Goal: Task Accomplishment & Management: Complete application form

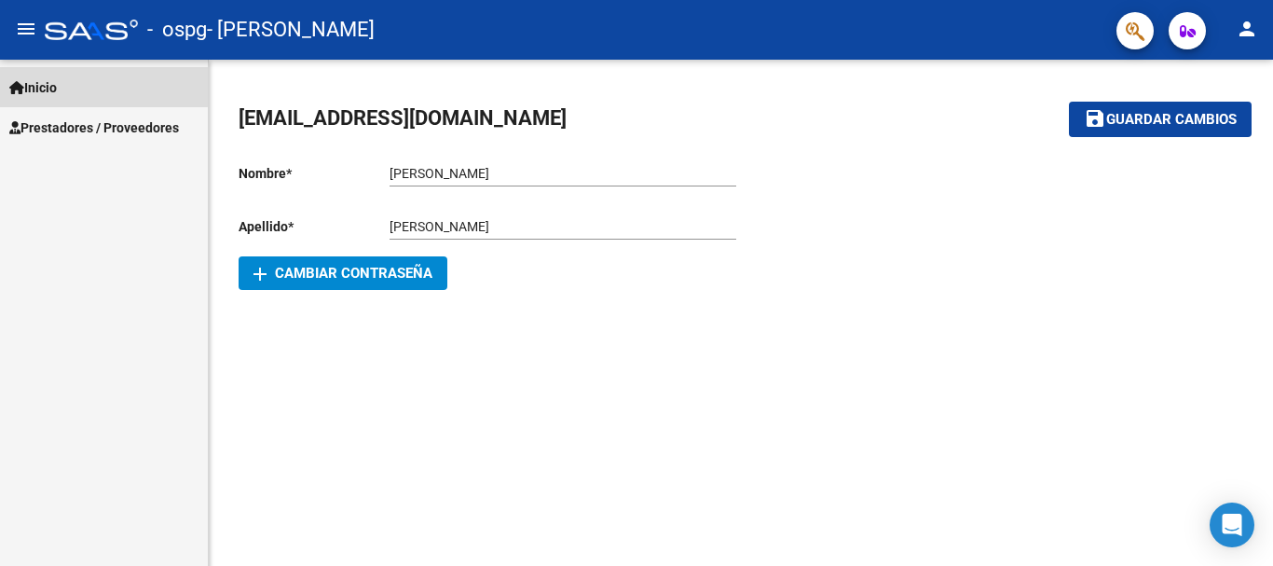
click at [26, 81] on span "Inicio" at bounding box center [33, 87] width 48 height 21
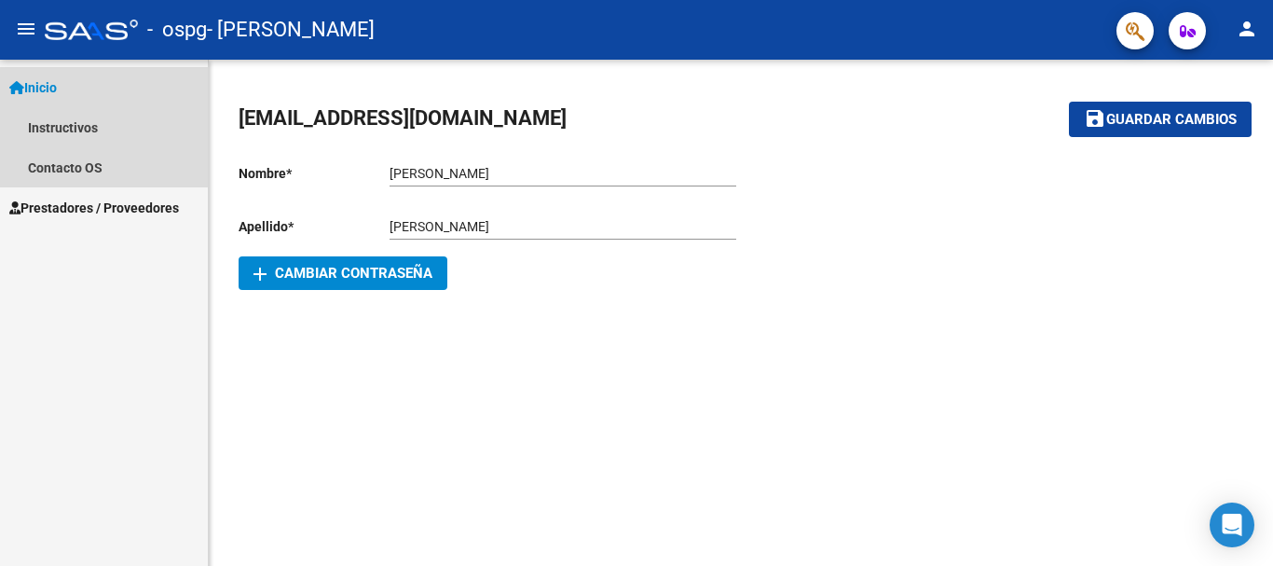
click at [26, 87] on span "Inicio" at bounding box center [33, 87] width 48 height 21
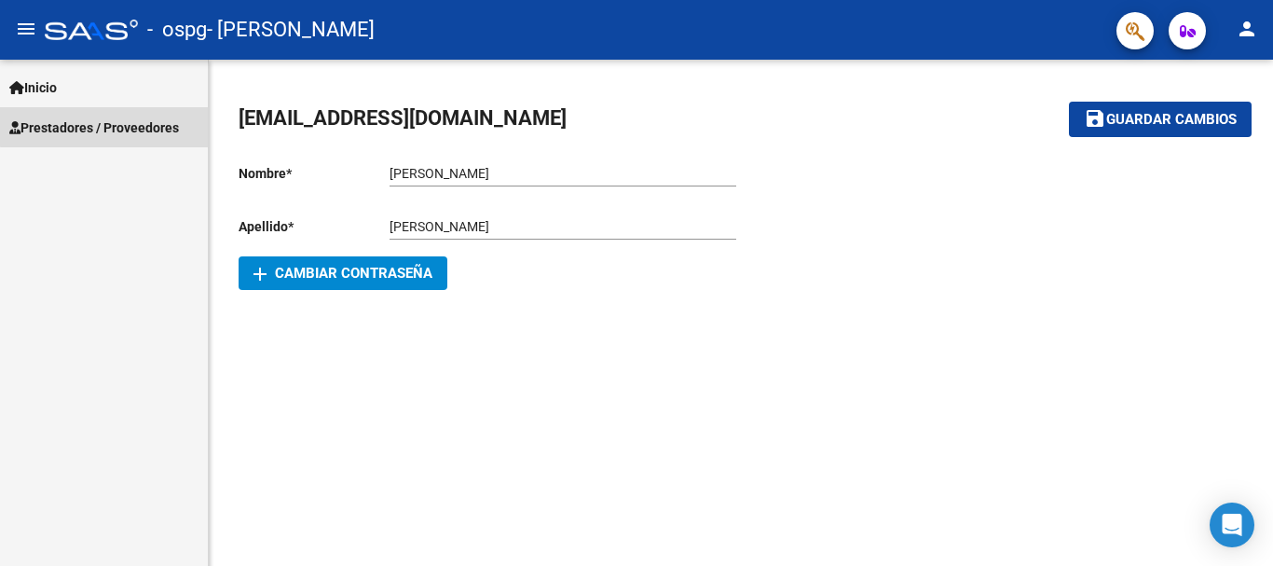
click at [109, 126] on span "Prestadores / Proveedores" at bounding box center [94, 127] width 170 height 21
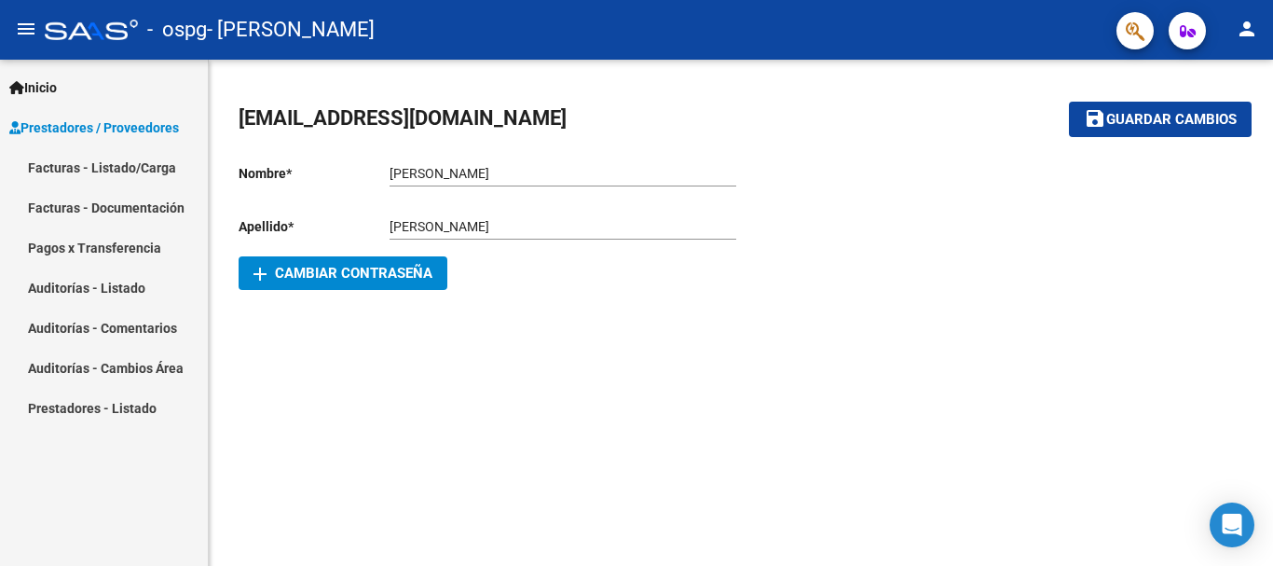
click at [155, 172] on link "Facturas - Listado/Carga" at bounding box center [104, 167] width 208 height 40
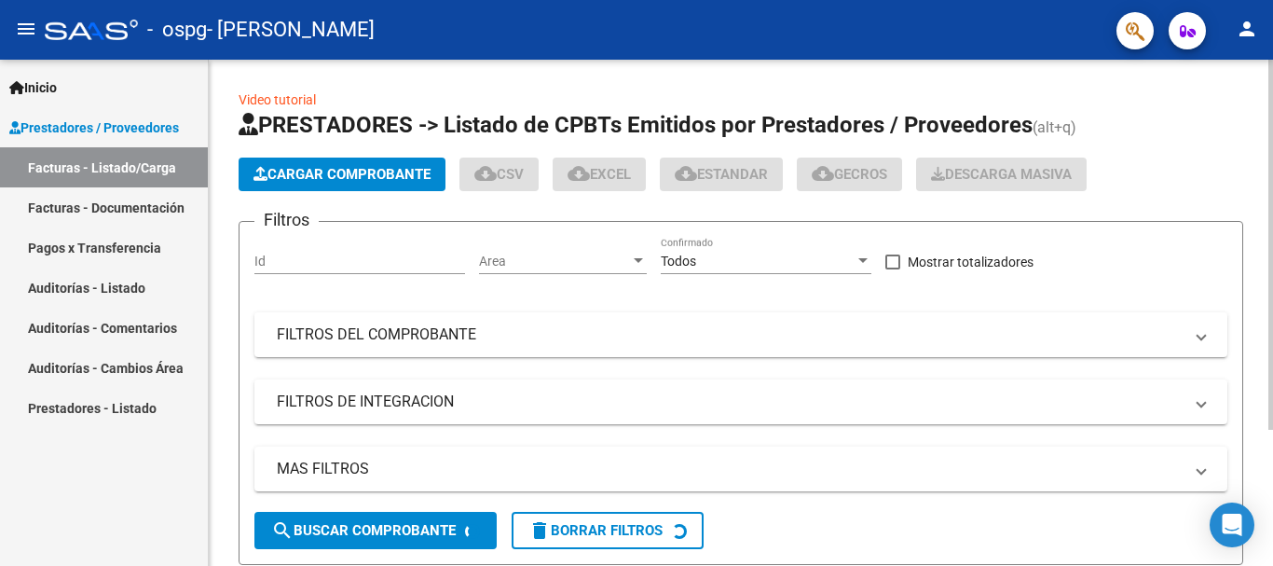
scroll to position [185, 0]
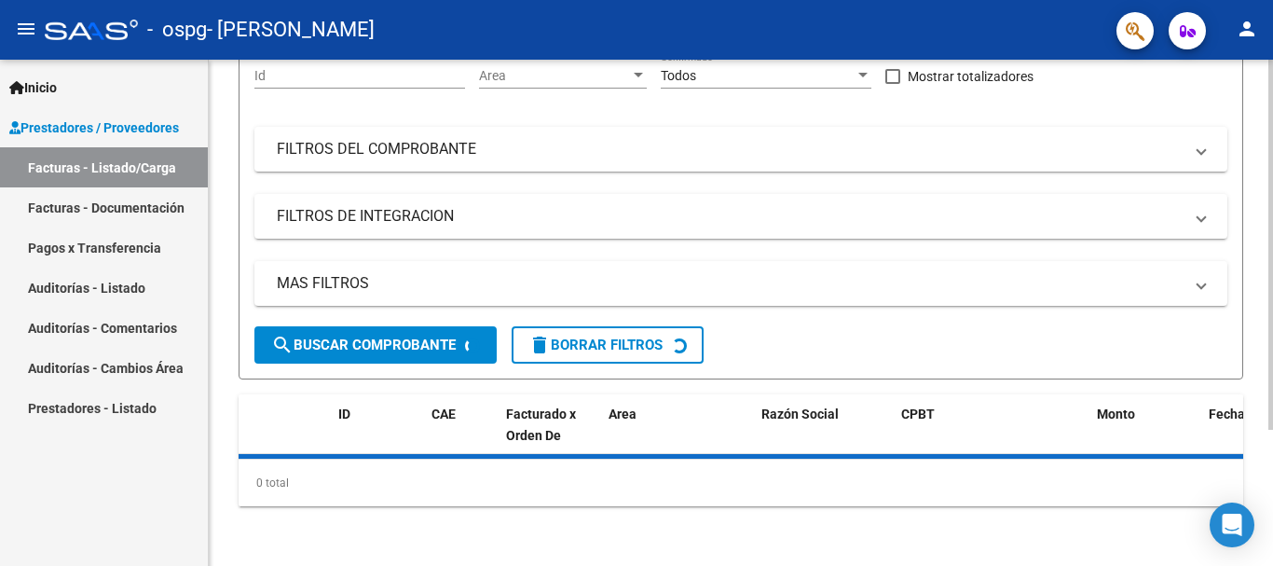
click at [1251, 401] on div "Video tutorial PRESTADORES -> Listado de CPBTs Emitidos por Prestadores / Prove…" at bounding box center [743, 220] width 1069 height 692
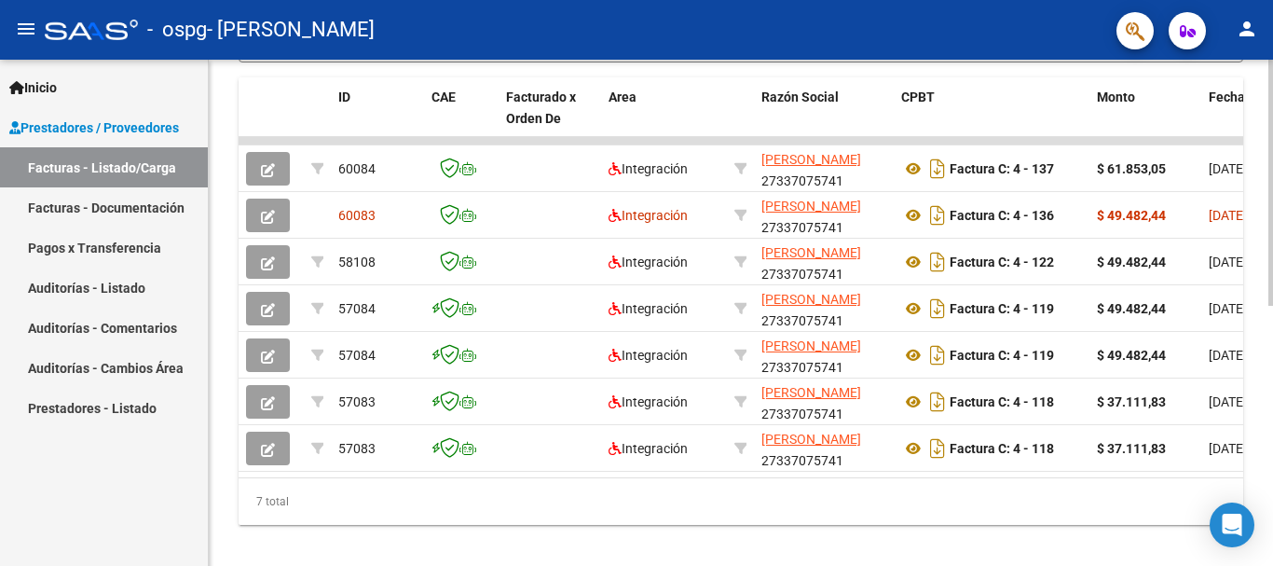
scroll to position [499, 0]
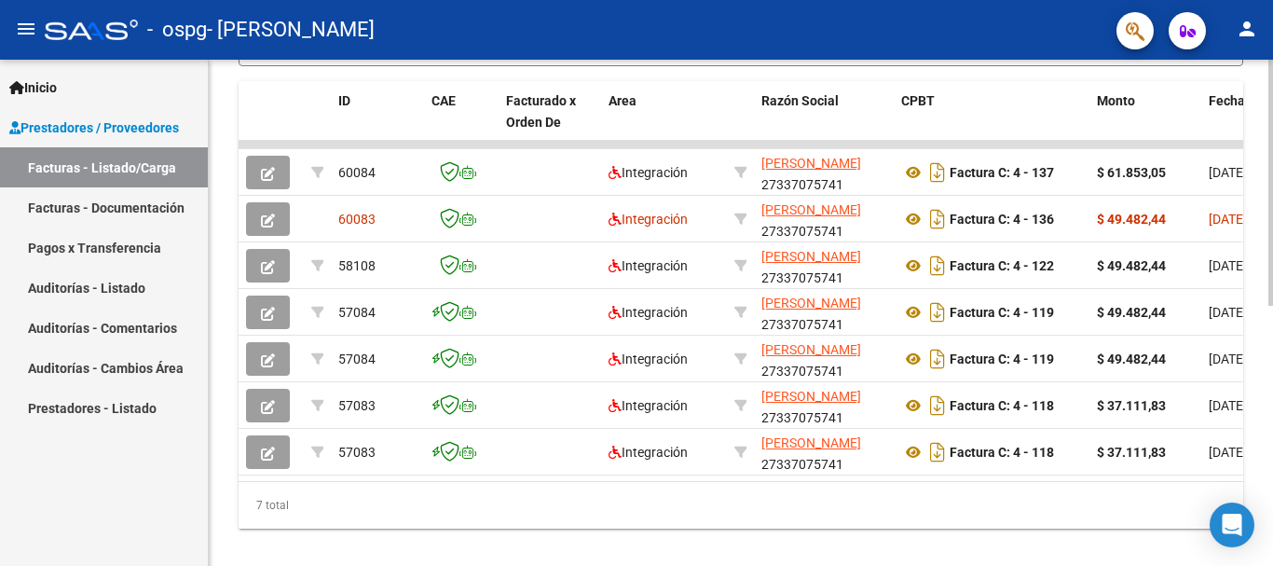
click at [1272, 536] on div at bounding box center [1271, 432] width 5 height 246
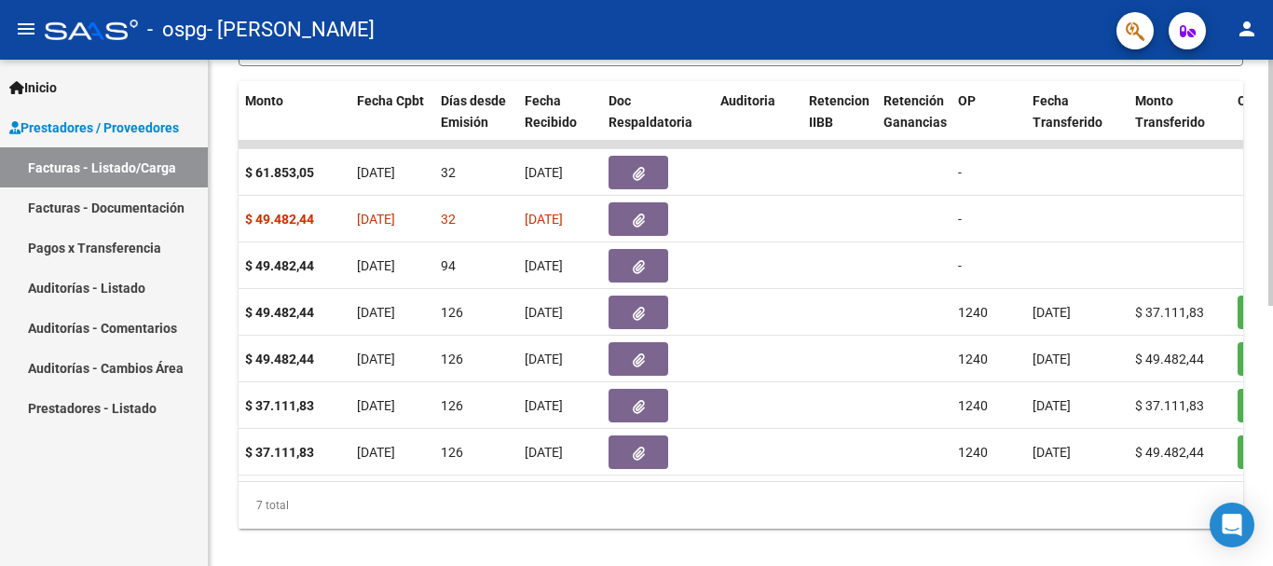
scroll to position [0, 871]
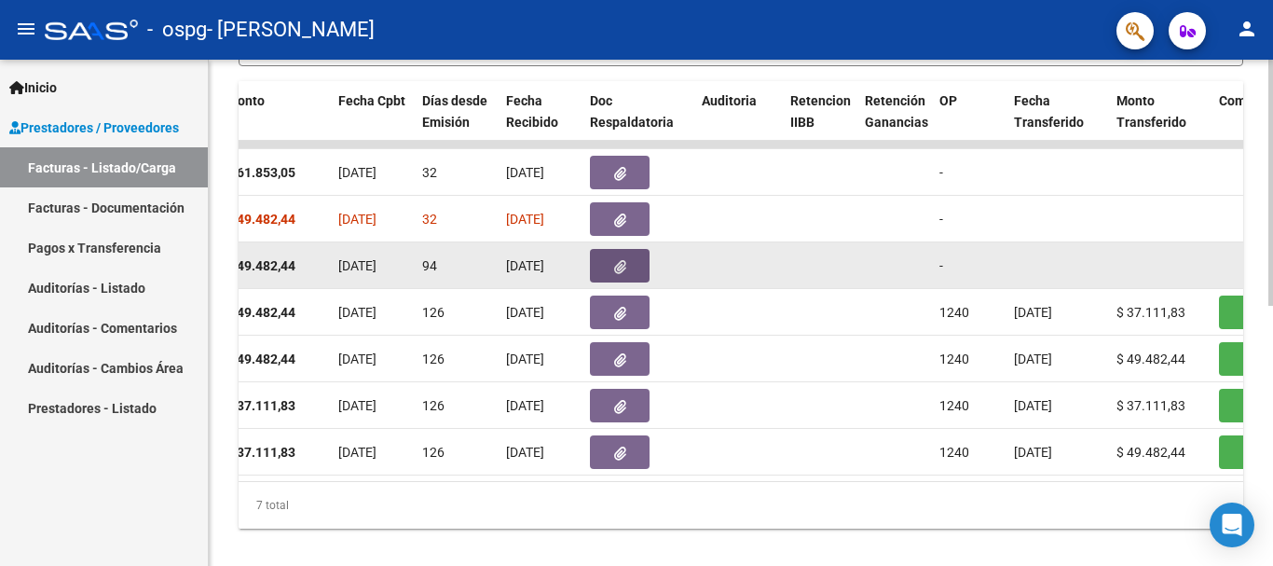
click at [618, 266] on icon "button" at bounding box center [620, 267] width 12 height 14
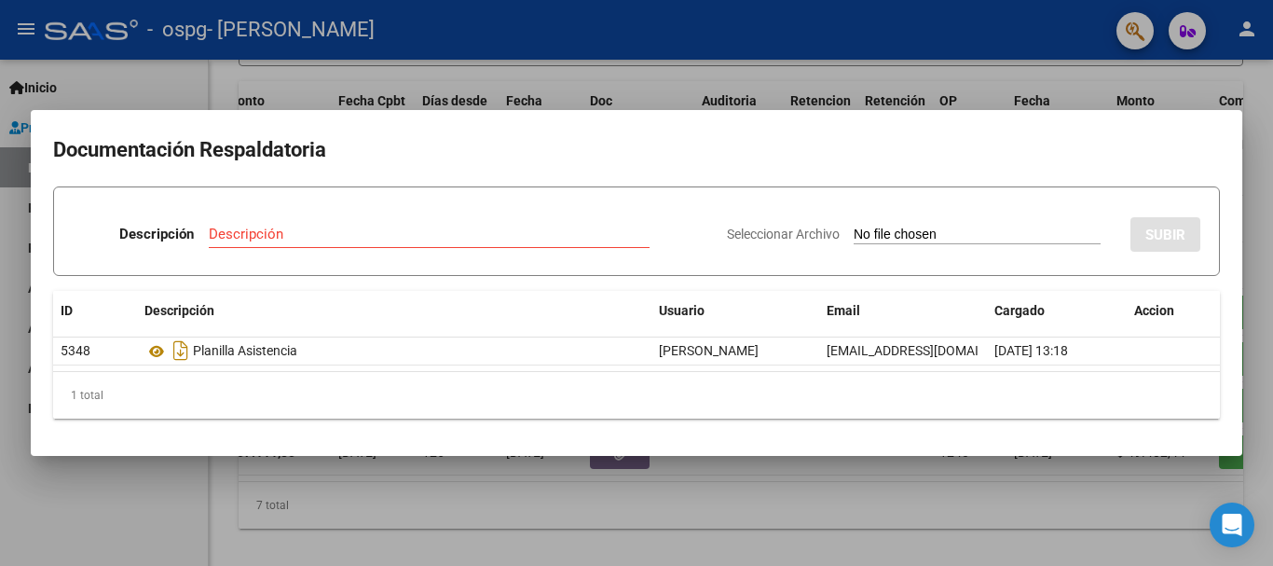
click at [328, 49] on div at bounding box center [636, 283] width 1273 height 566
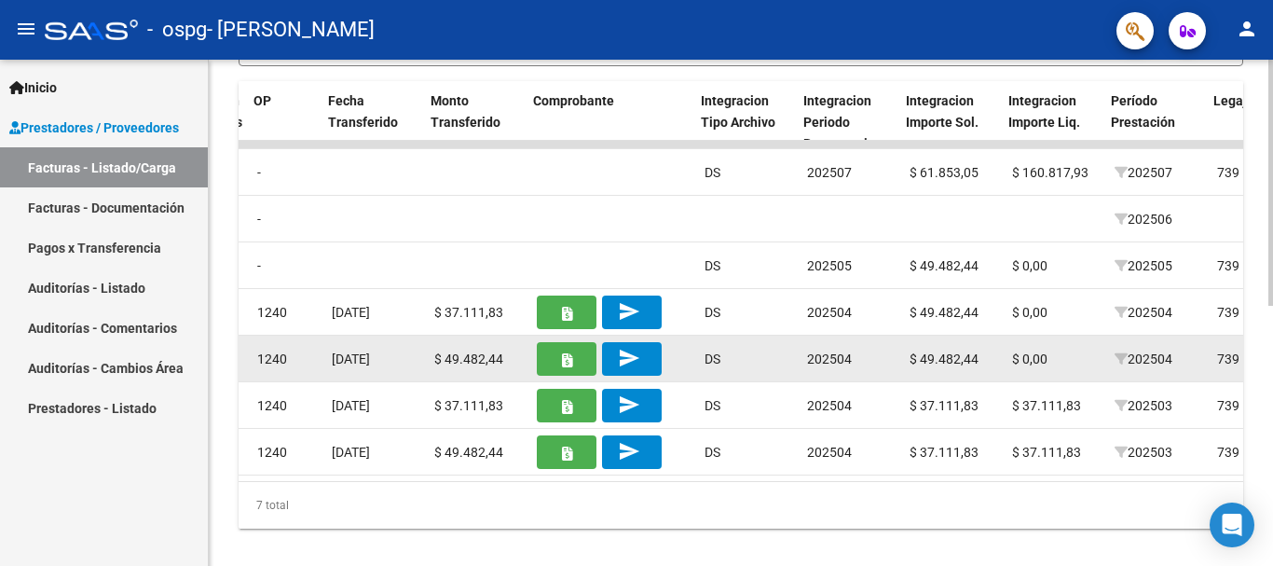
scroll to position [0, 1557]
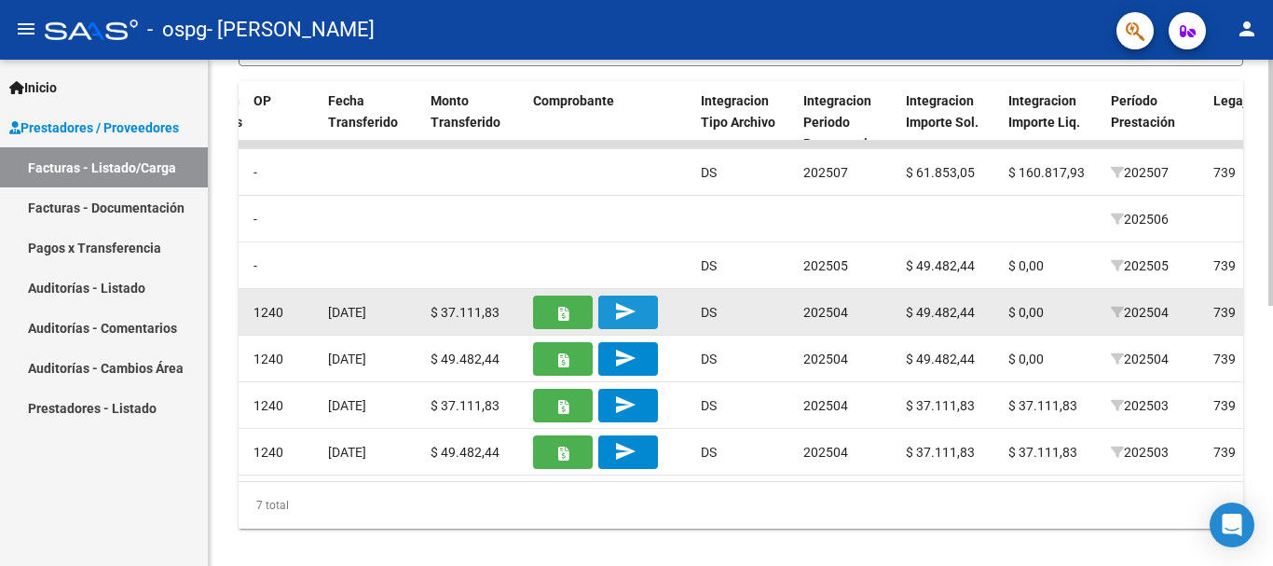
click at [634, 313] on mat-icon "send" at bounding box center [625, 311] width 22 height 22
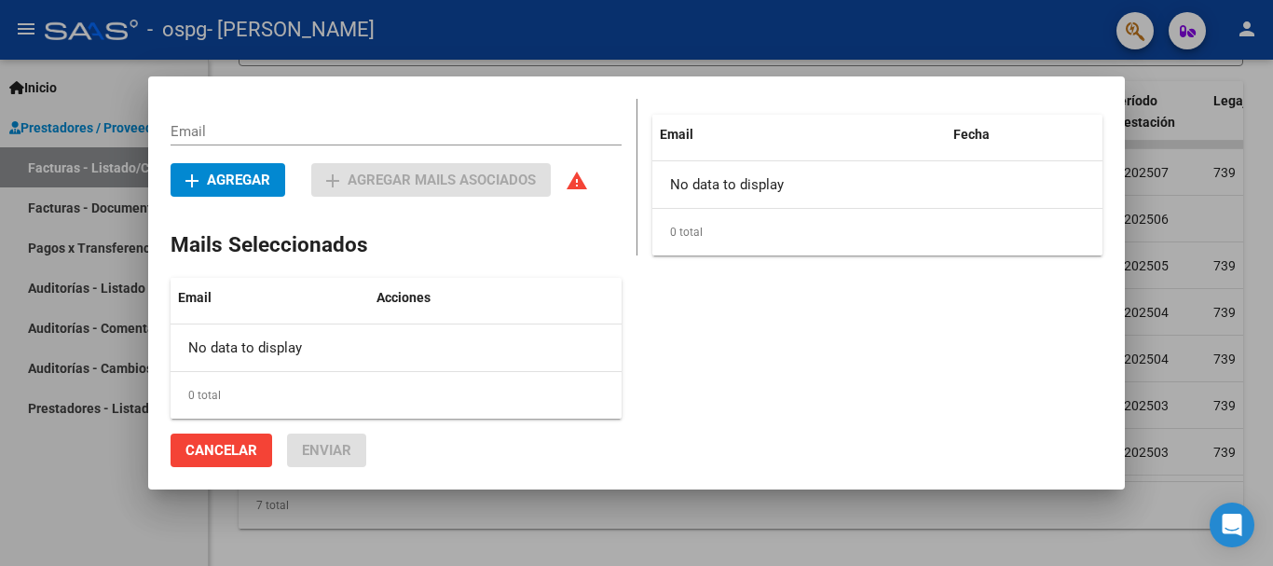
scroll to position [0, 0]
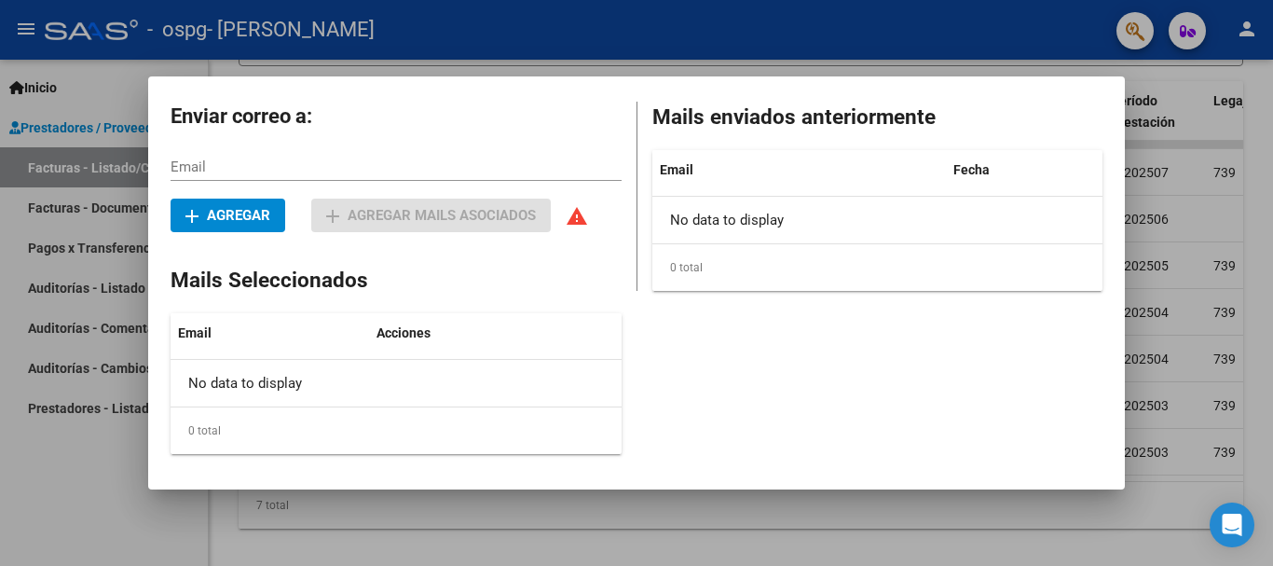
click at [1179, 350] on div at bounding box center [636, 283] width 1273 height 566
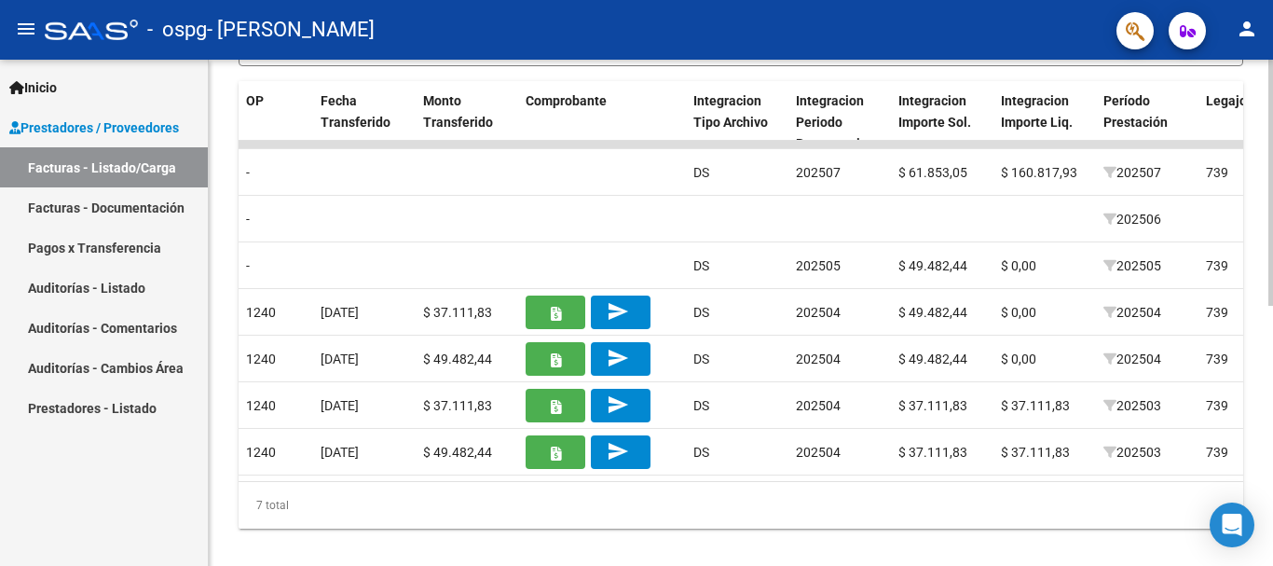
scroll to position [0, 1568]
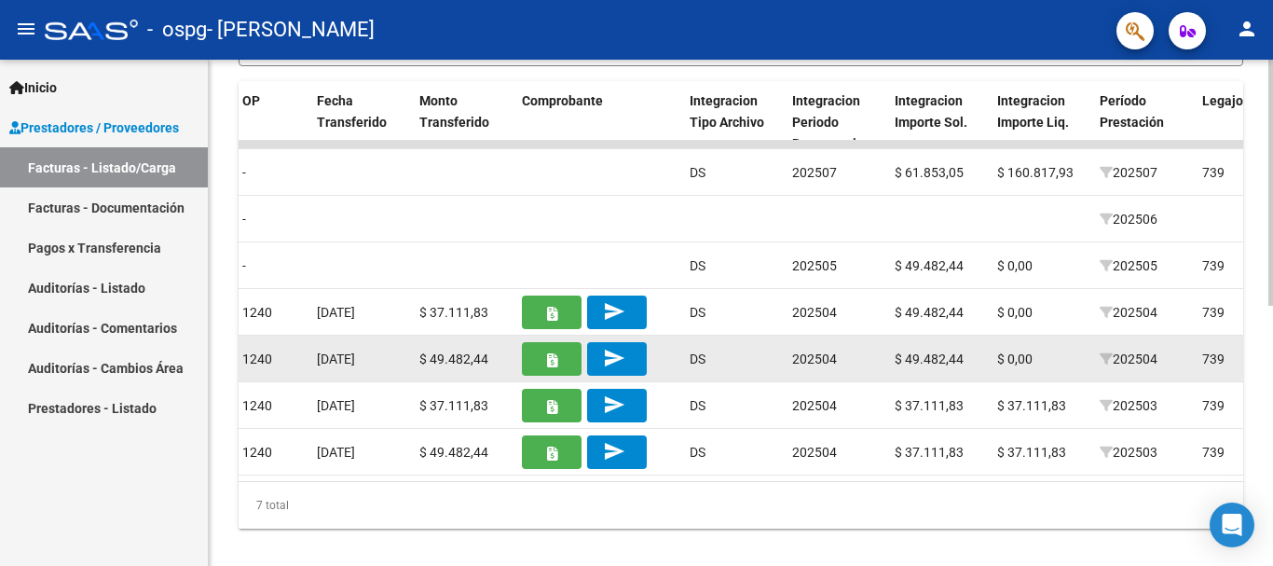
click at [879, 372] on datatable-body-cell "202504" at bounding box center [836, 359] width 103 height 46
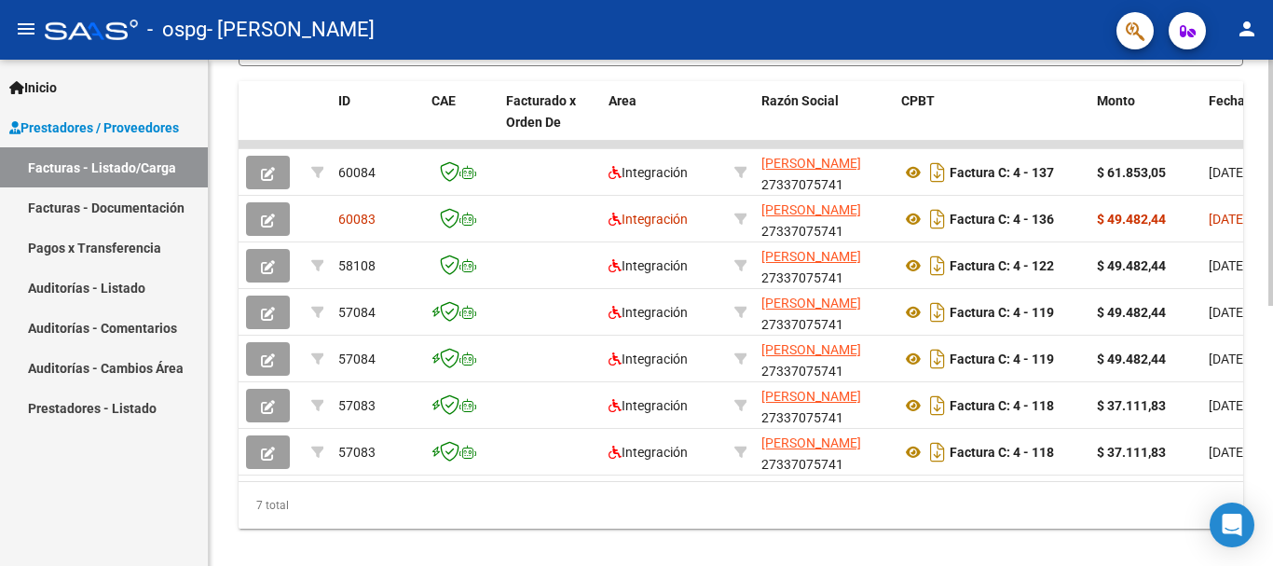
scroll to position [0, 0]
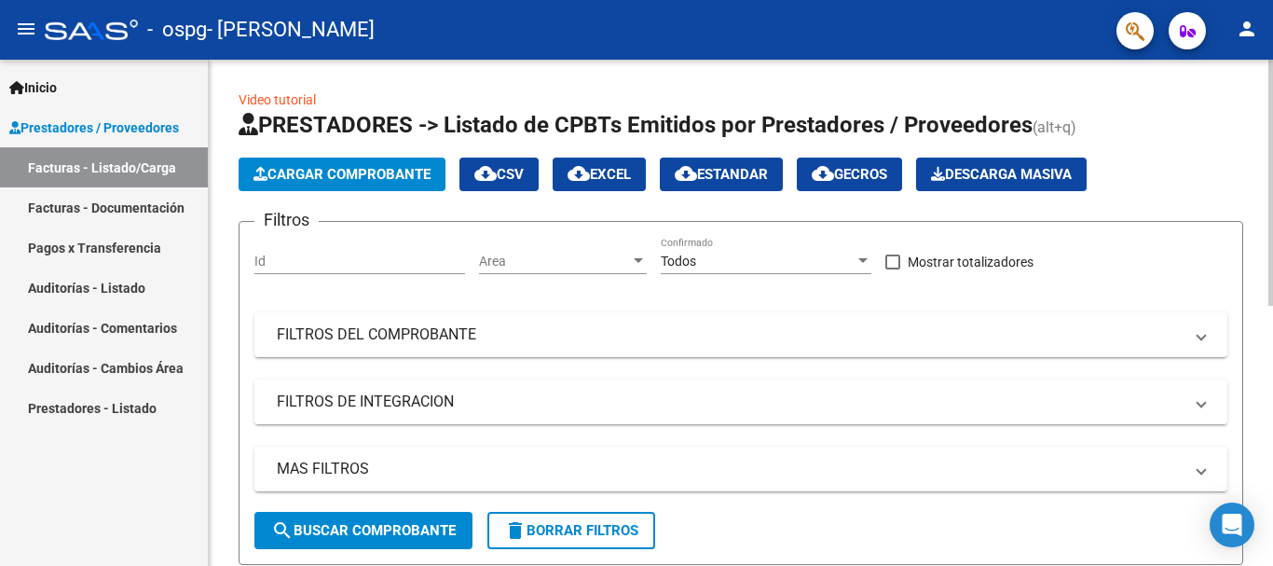
click at [1269, 74] on div at bounding box center [1271, 313] width 5 height 506
click at [1269, 74] on div at bounding box center [1271, 183] width 5 height 246
click at [353, 252] on div "Id" at bounding box center [359, 255] width 211 height 37
click at [409, 180] on span "Cargar Comprobante" at bounding box center [342, 174] width 177 height 17
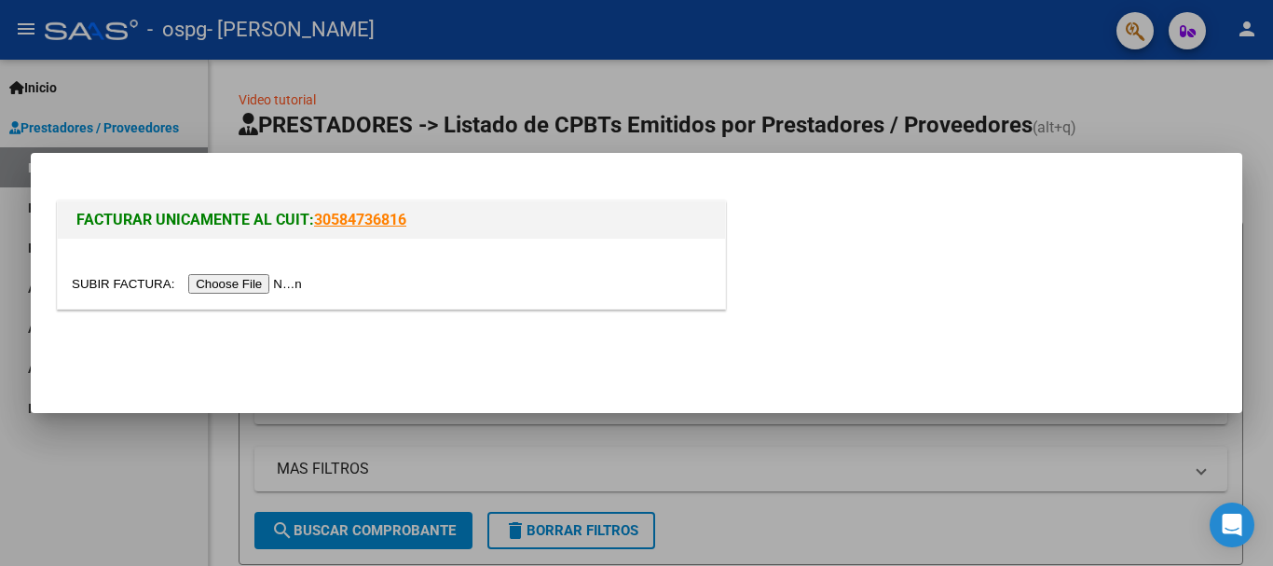
click at [289, 282] on input "file" at bounding box center [190, 284] width 236 height 20
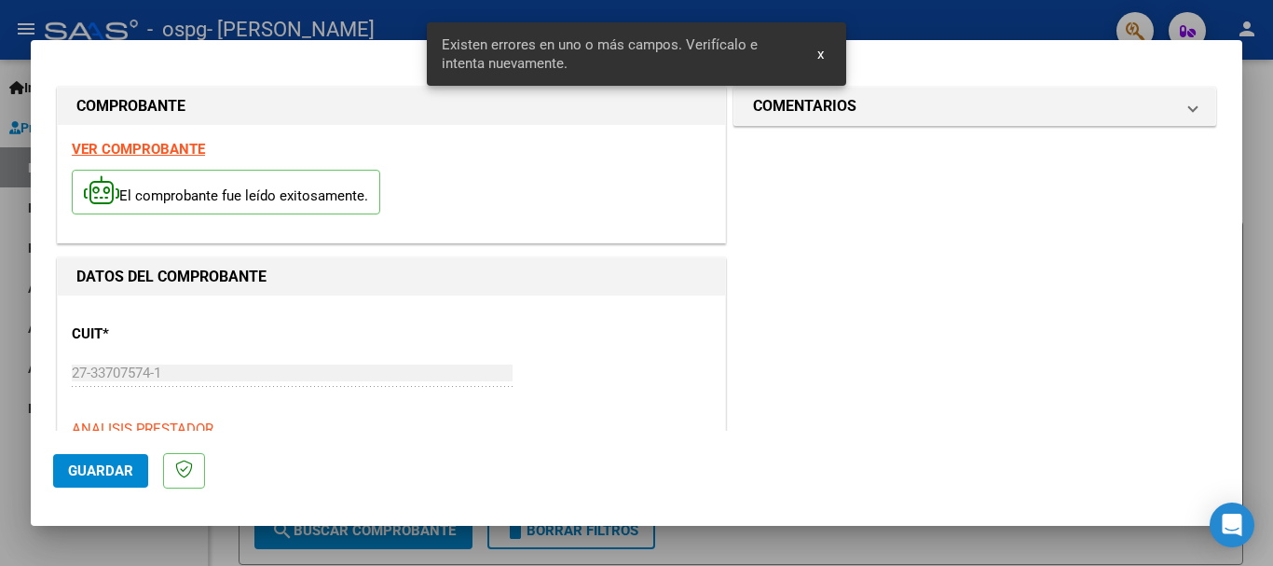
click at [815, 53] on button "x" at bounding box center [821, 54] width 36 height 34
click at [679, 309] on div "CUIT * 27-33707574-1 Ingresar CUIT ANALISIS PRESTADOR [PERSON_NAME] [PERSON_NAM…" at bounding box center [391, 391] width 639 height 164
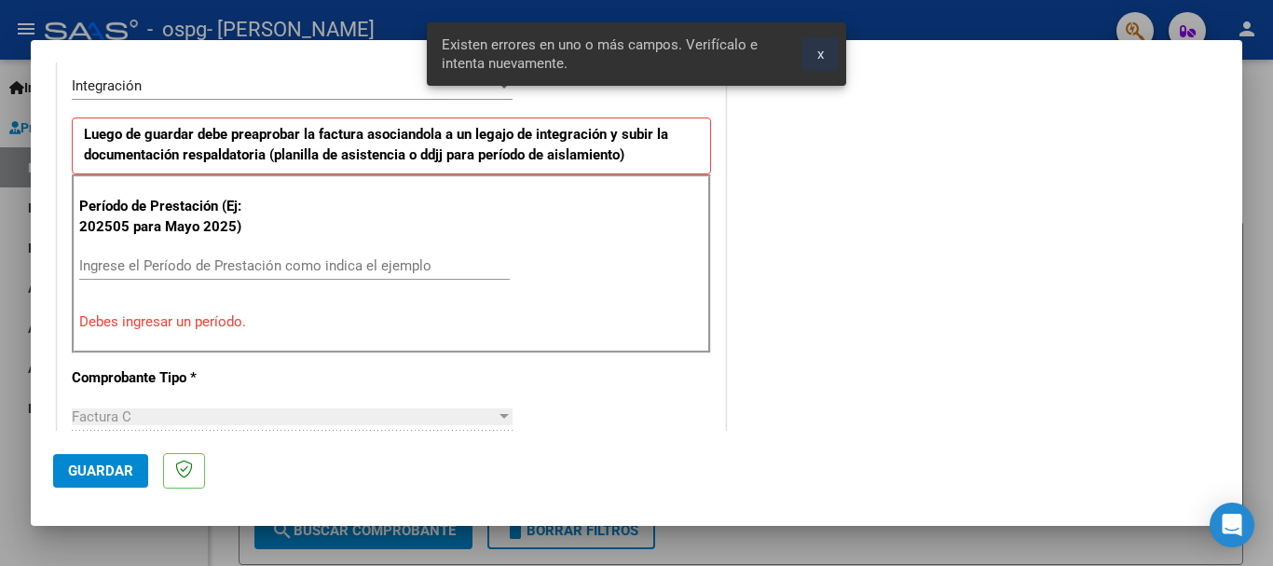
click at [824, 57] on span "x" at bounding box center [820, 54] width 7 height 17
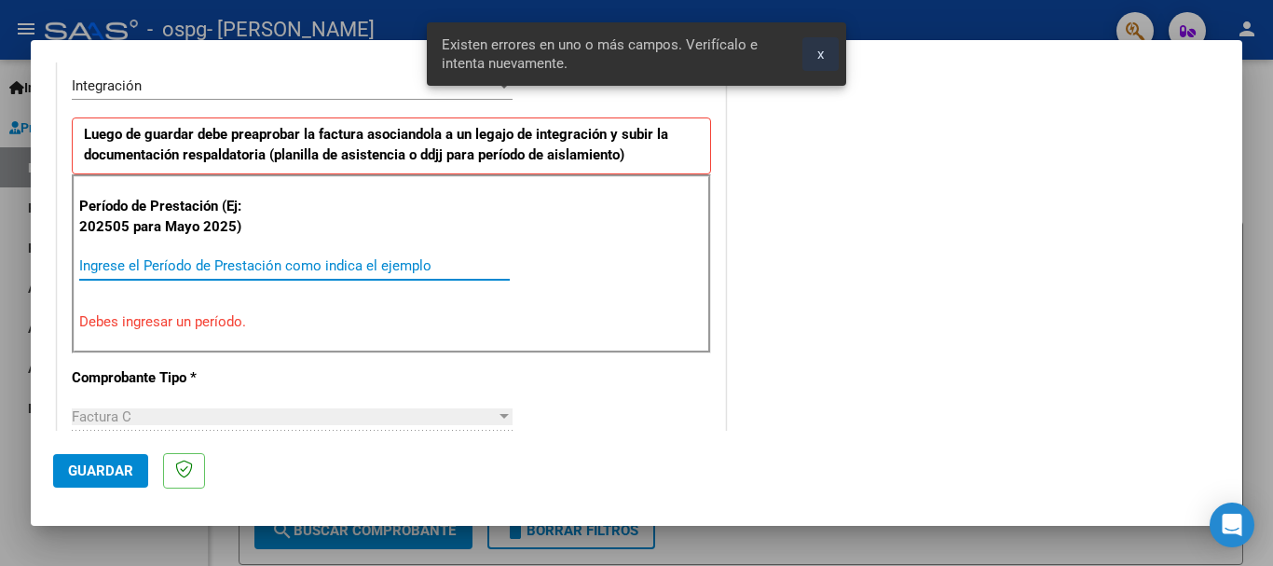
click at [456, 261] on input "Ingrese el Período de Prestación como indica el ejemplo" at bounding box center [294, 265] width 431 height 17
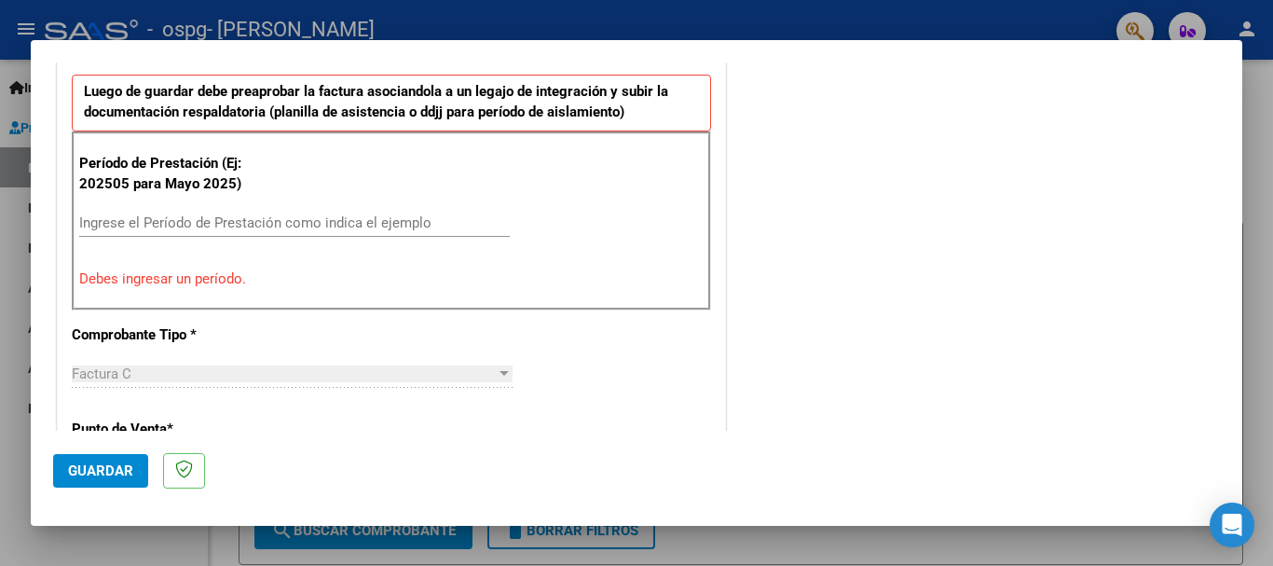
scroll to position [499, 0]
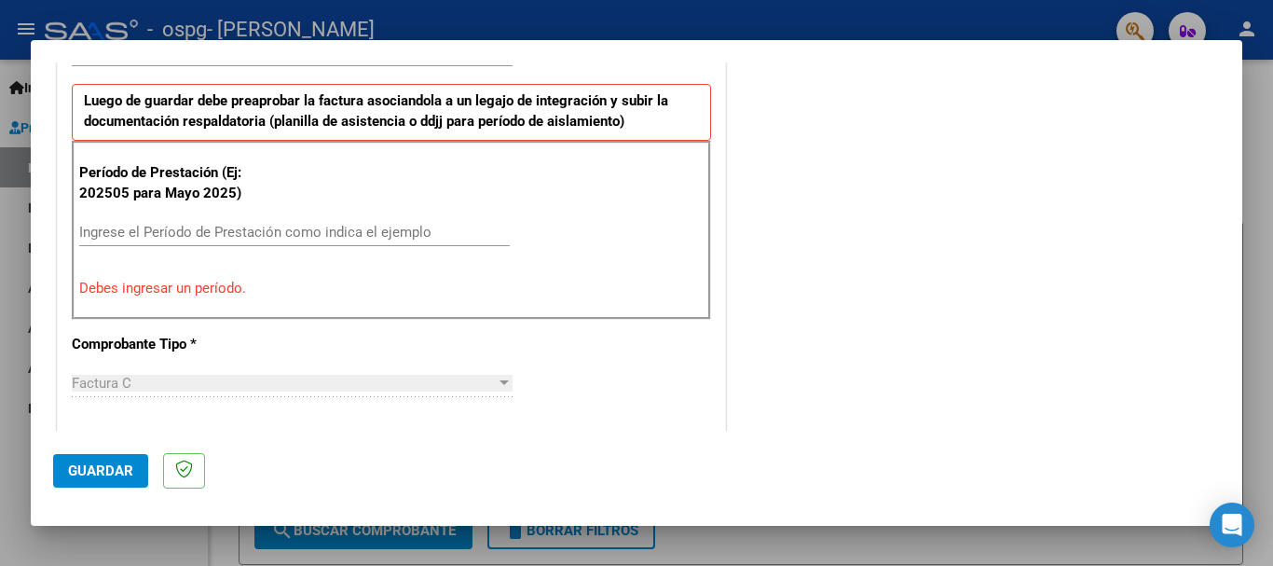
click at [268, 234] on input "Ingrese el Período de Prestación como indica el ejemplo" at bounding box center [294, 232] width 431 height 17
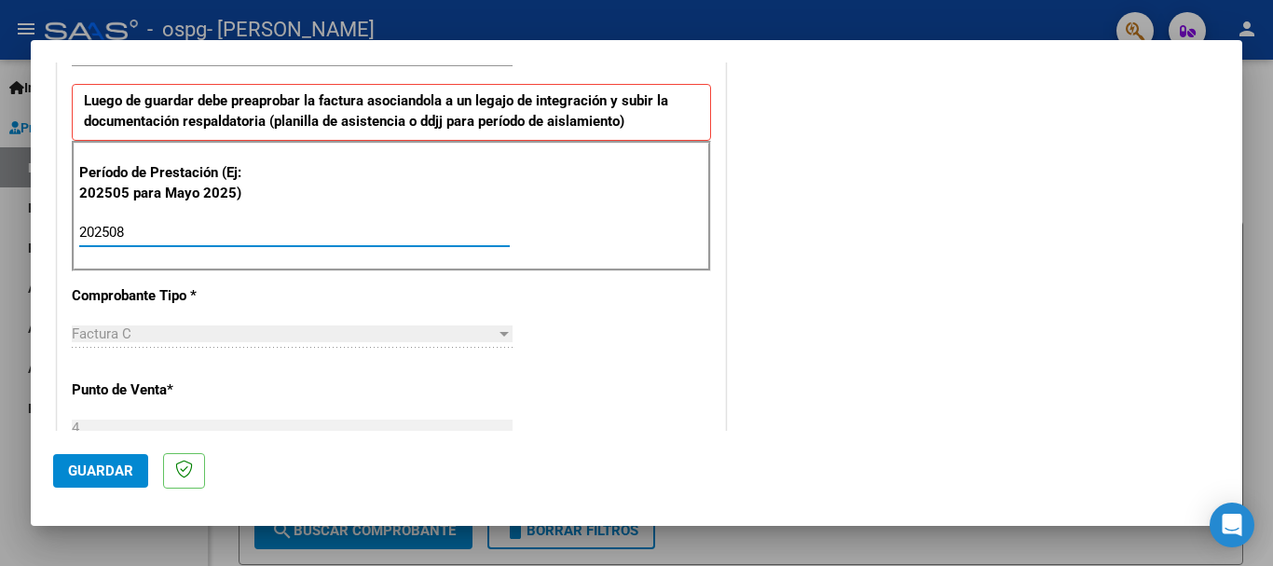
type input "202508"
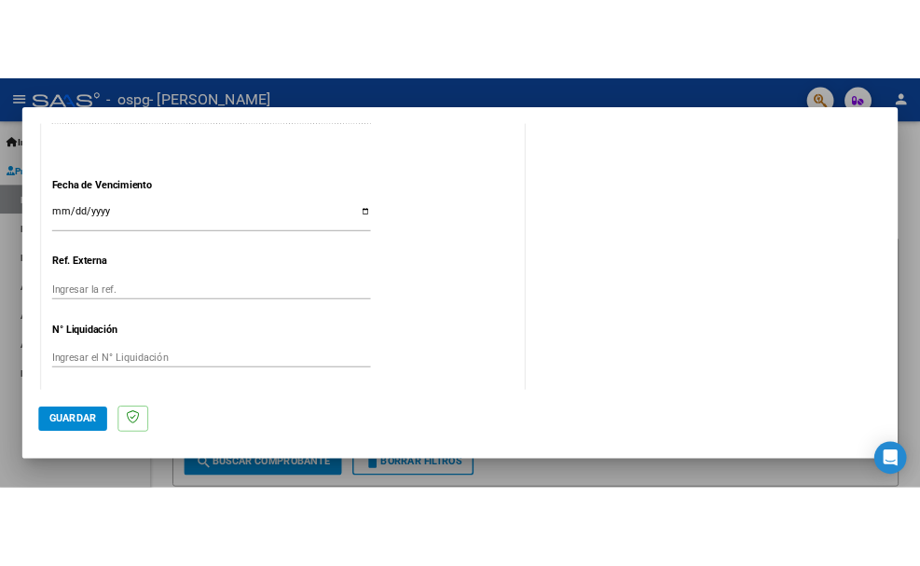
scroll to position [1272, 0]
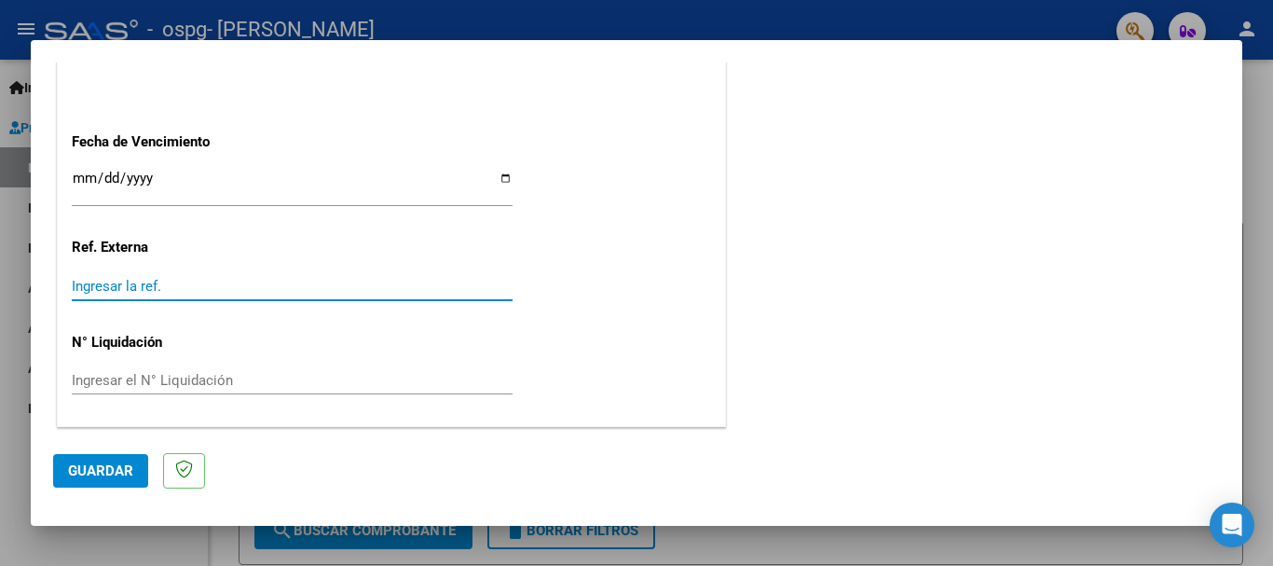
type input "2"
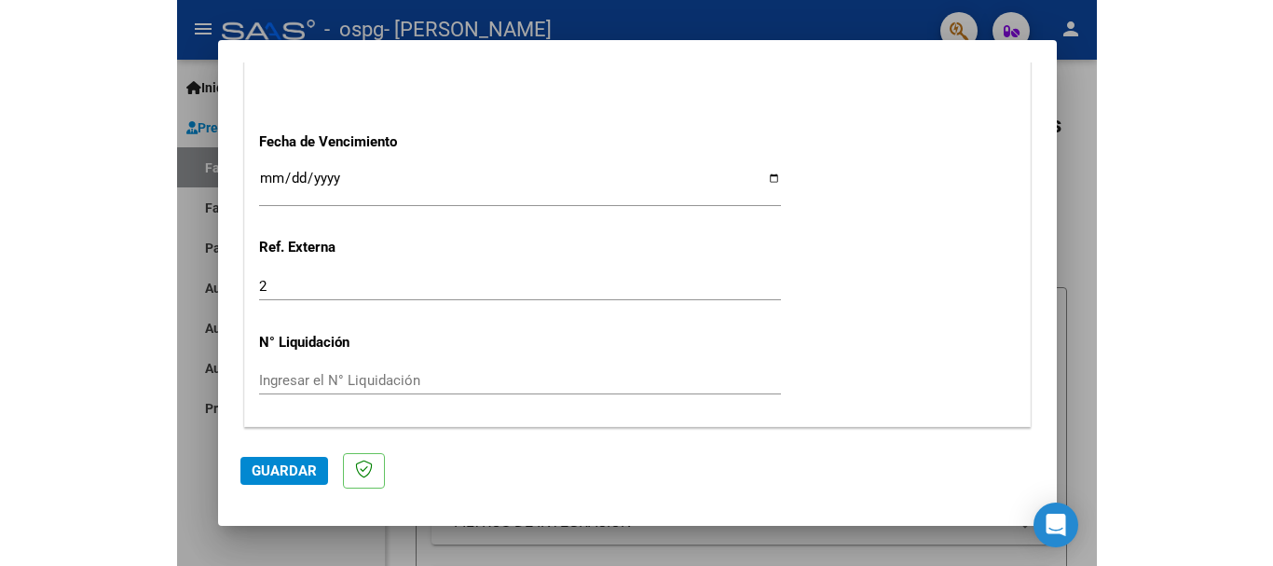
scroll to position [1329, 0]
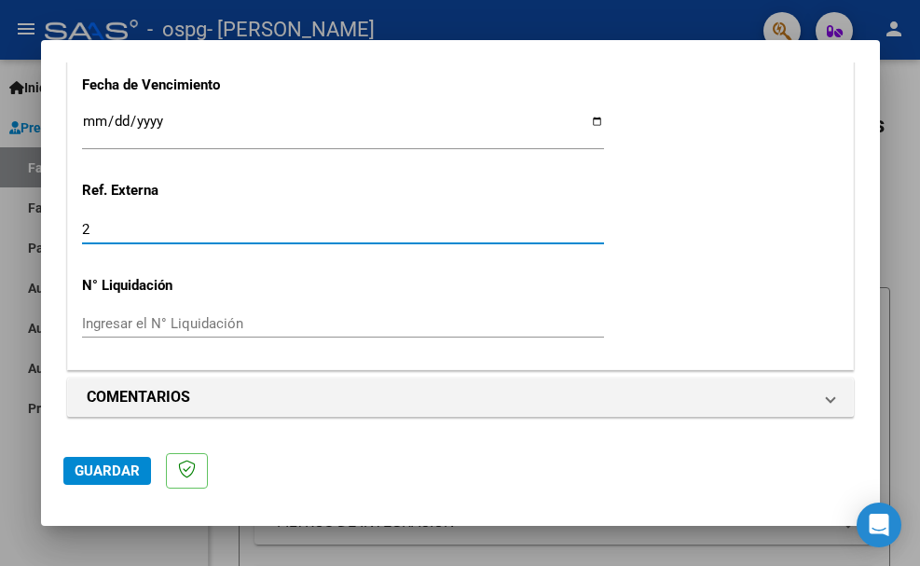
click at [171, 229] on input "2" at bounding box center [343, 229] width 522 height 17
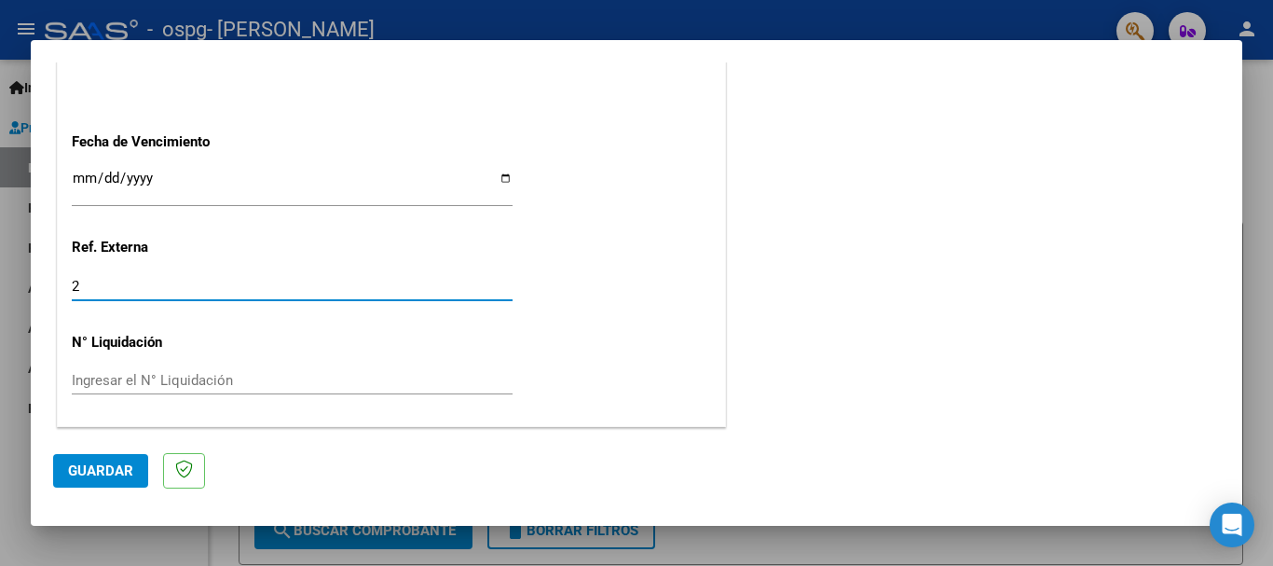
scroll to position [1272, 0]
click at [268, 287] on input "2" at bounding box center [292, 286] width 441 height 17
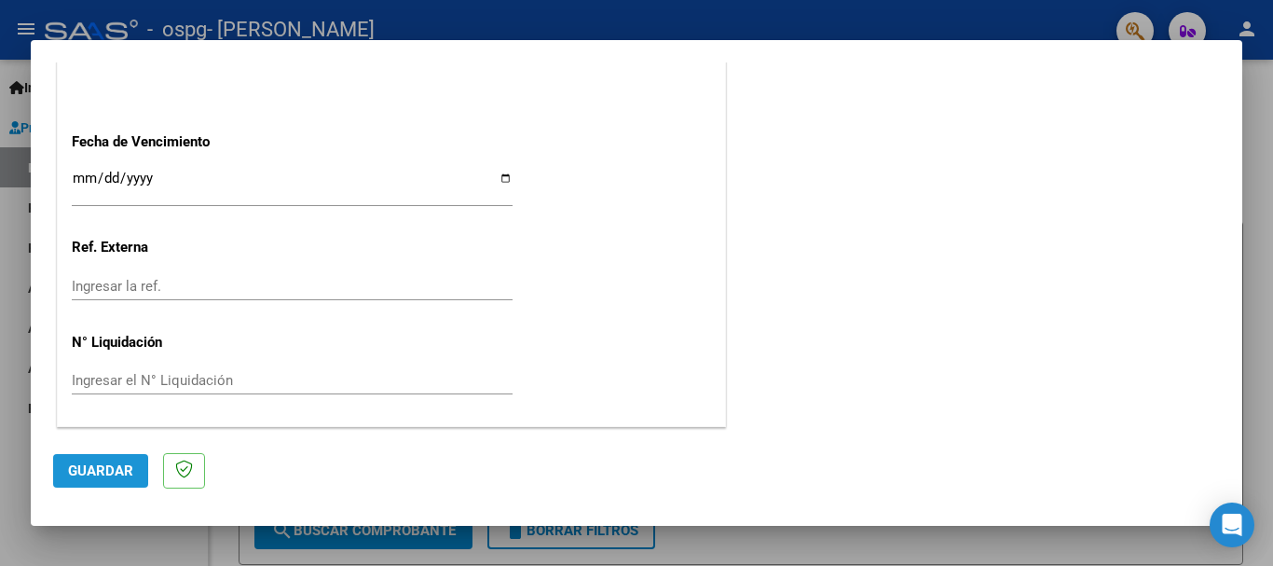
click at [116, 486] on button "Guardar" at bounding box center [100, 471] width 95 height 34
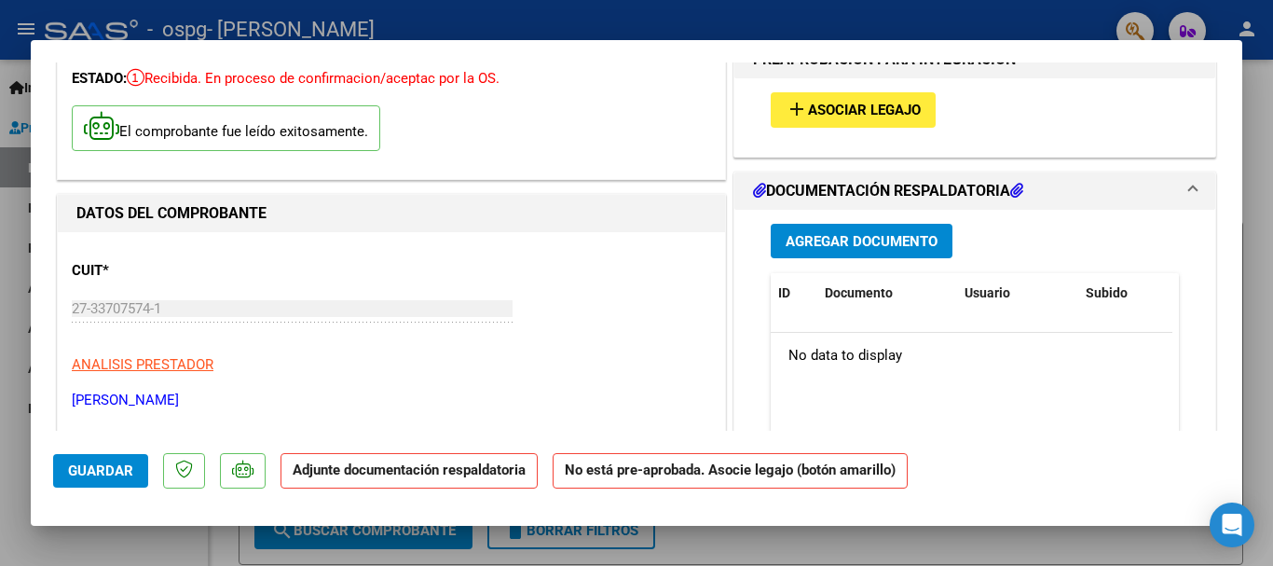
scroll to position [5, 0]
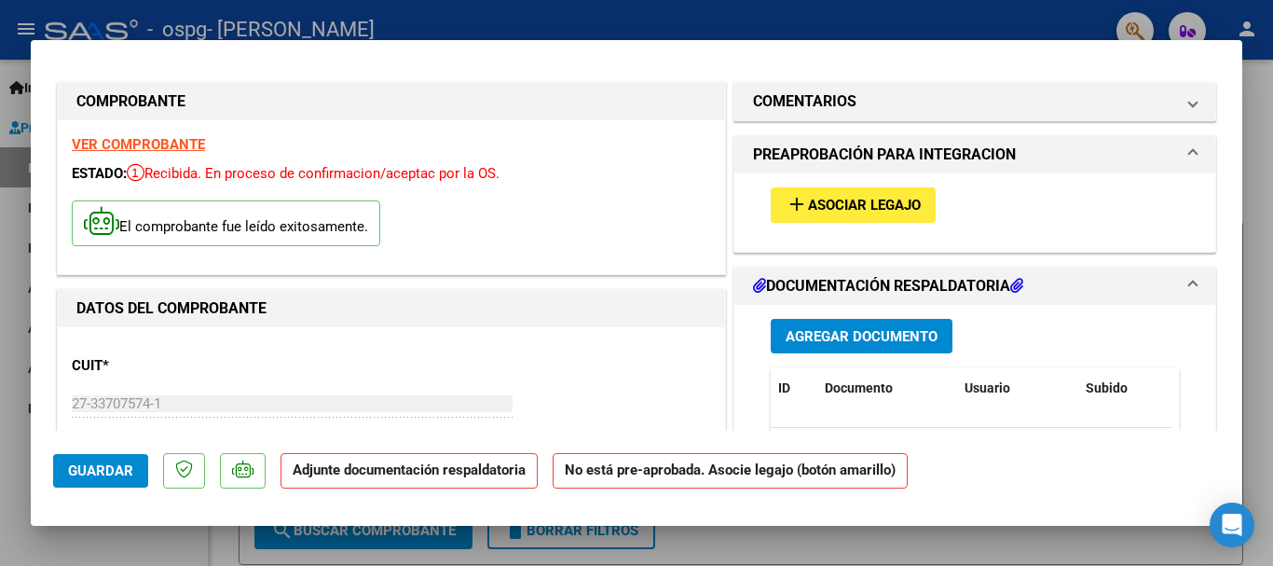
click at [139, 473] on button "Guardar" at bounding box center [100, 471] width 95 height 34
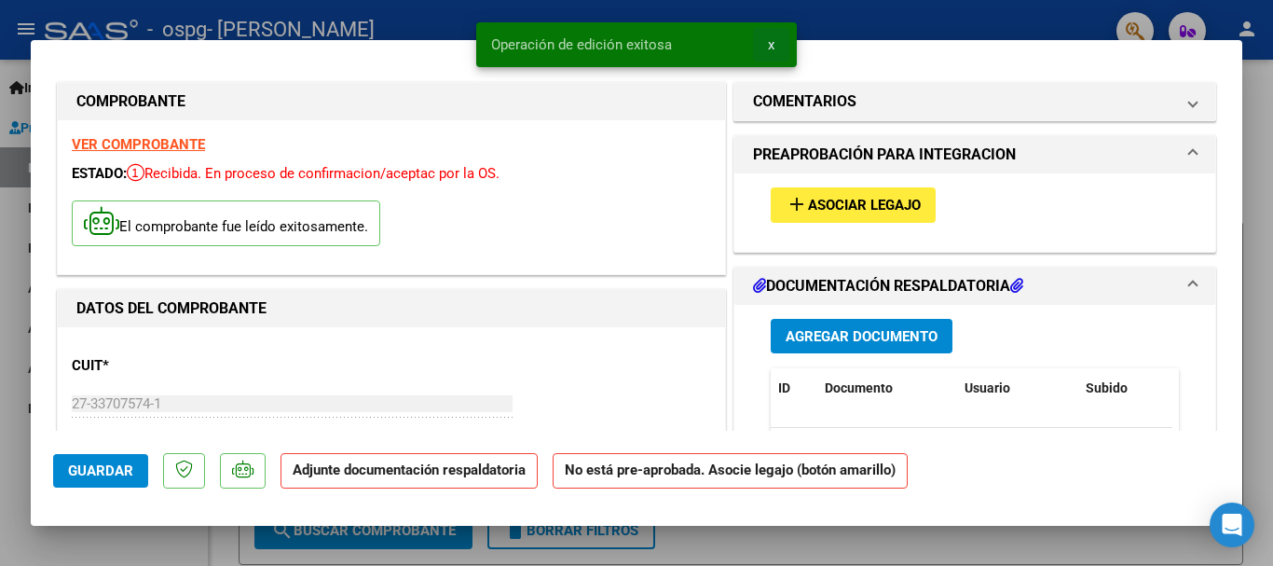
click at [771, 46] on span "x" at bounding box center [771, 44] width 7 height 17
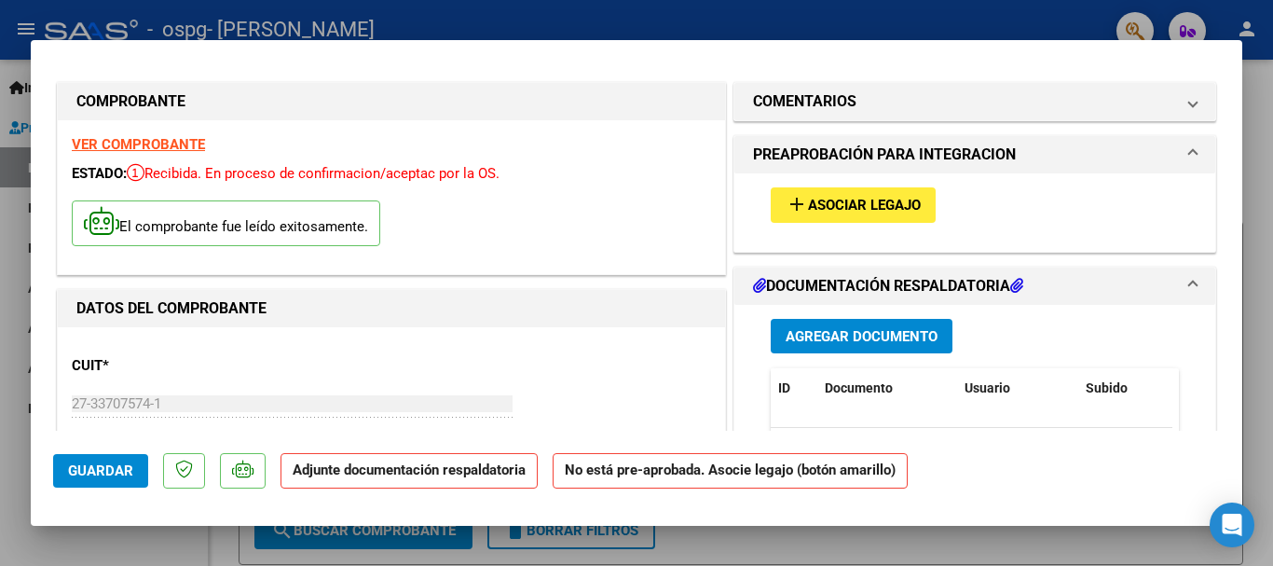
click at [842, 332] on span "Agregar Documento" at bounding box center [862, 336] width 152 height 17
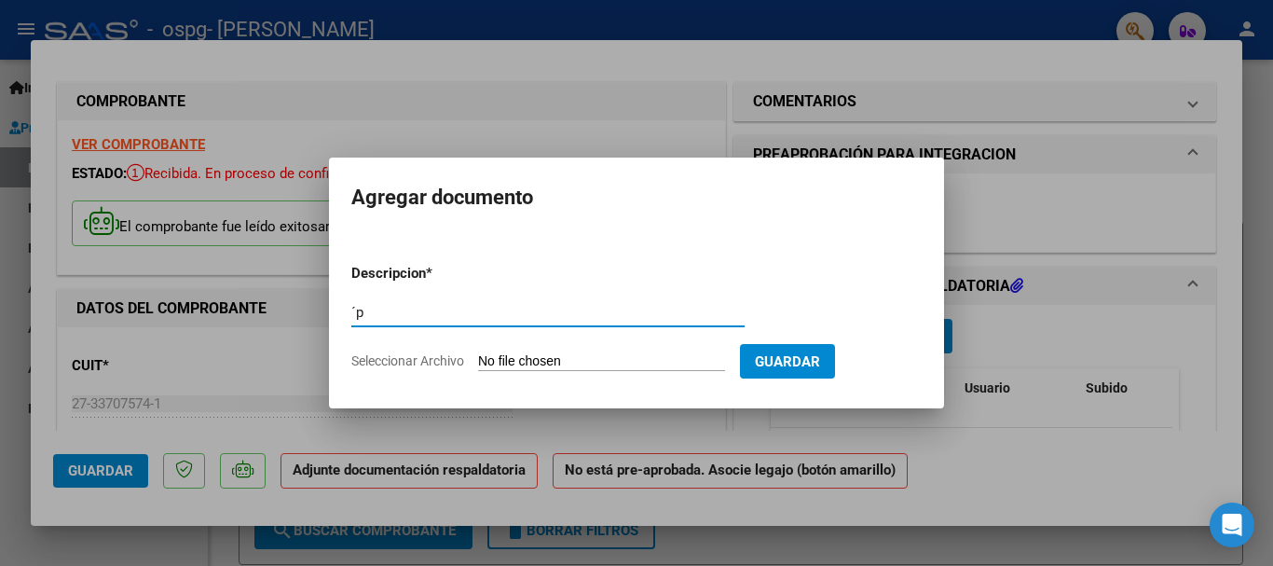
type input "´"
type input "planilla asistencia agosto"
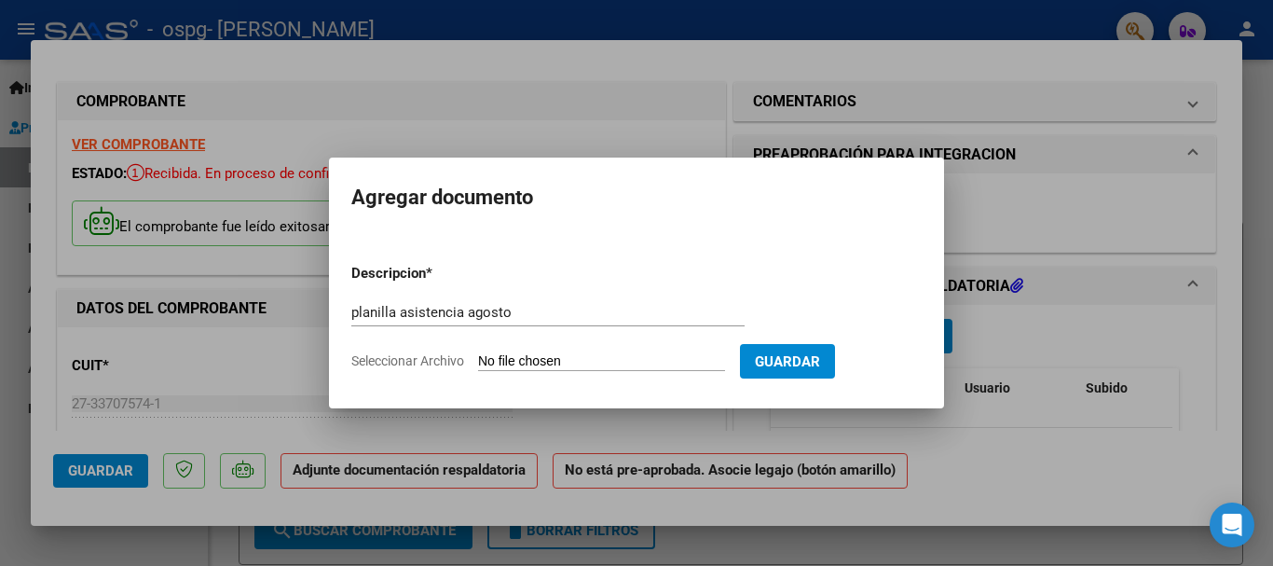
click at [590, 356] on input "Seleccionar Archivo" at bounding box center [601, 362] width 247 height 18
type input "C:\fakepath\planilla asistencia [PERSON_NAME] [DATE].jpg"
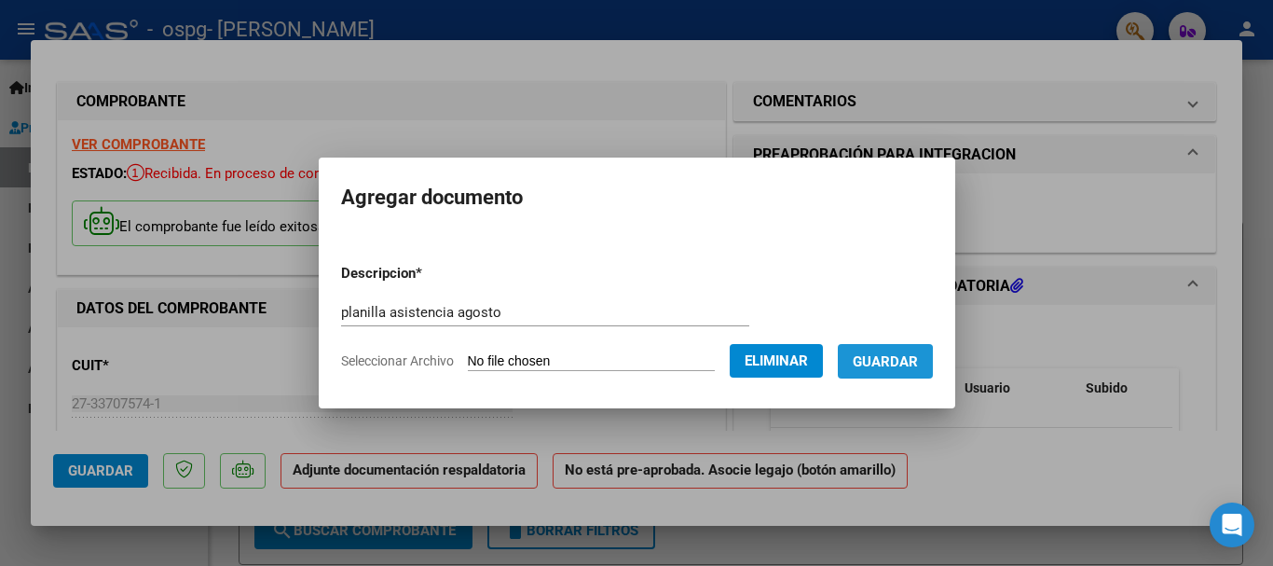
click at [887, 364] on span "Guardar" at bounding box center [885, 361] width 65 height 17
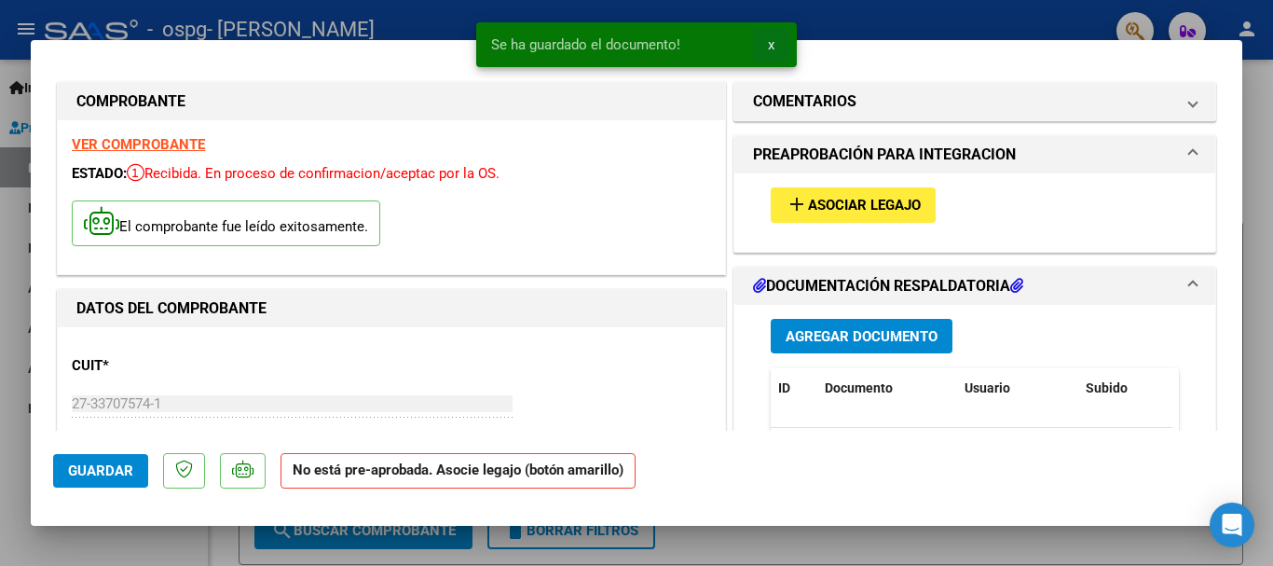
click at [770, 45] on span "x" at bounding box center [771, 44] width 7 height 17
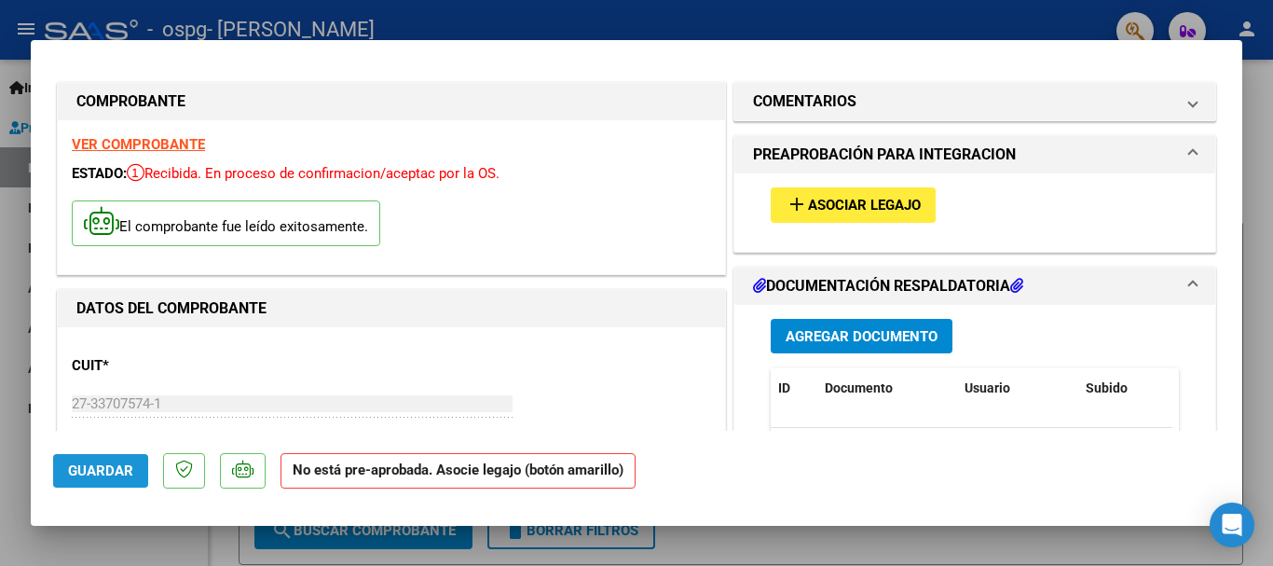
click at [108, 479] on button "Guardar" at bounding box center [100, 471] width 95 height 34
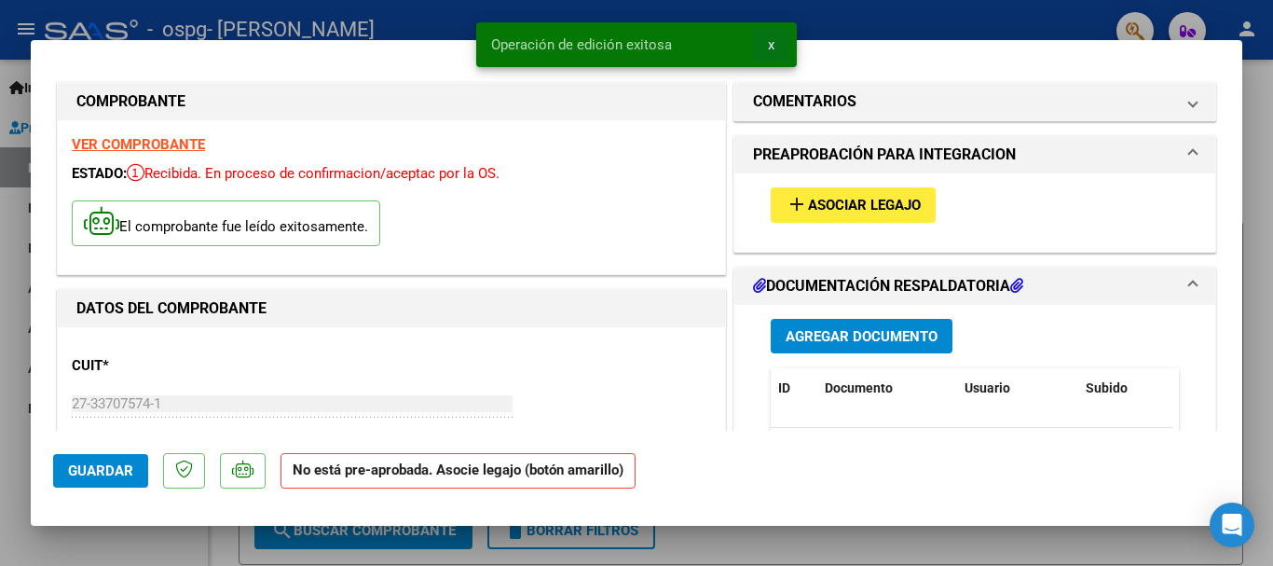
click at [768, 39] on span "x" at bounding box center [771, 44] width 7 height 17
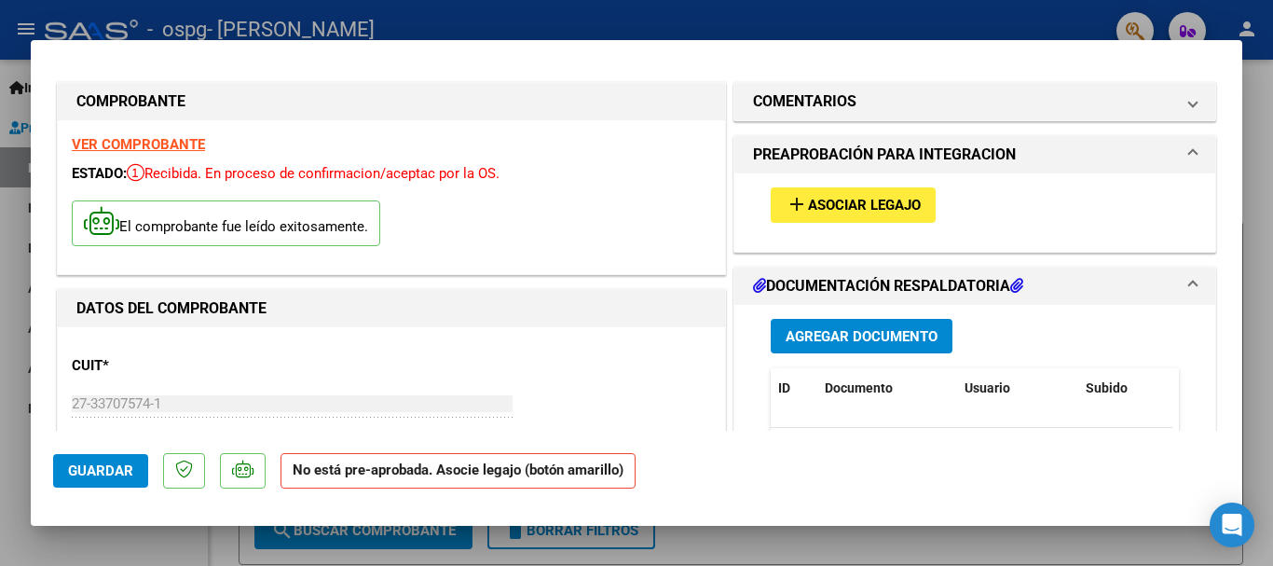
click at [1044, 11] on div at bounding box center [636, 283] width 1273 height 566
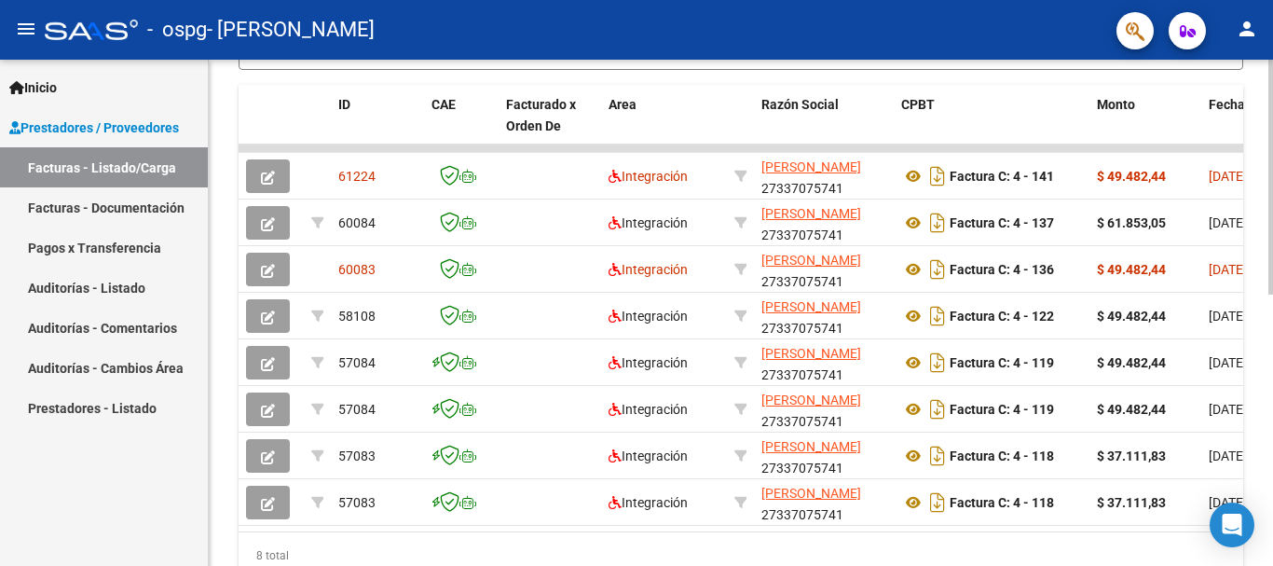
scroll to position [500, 0]
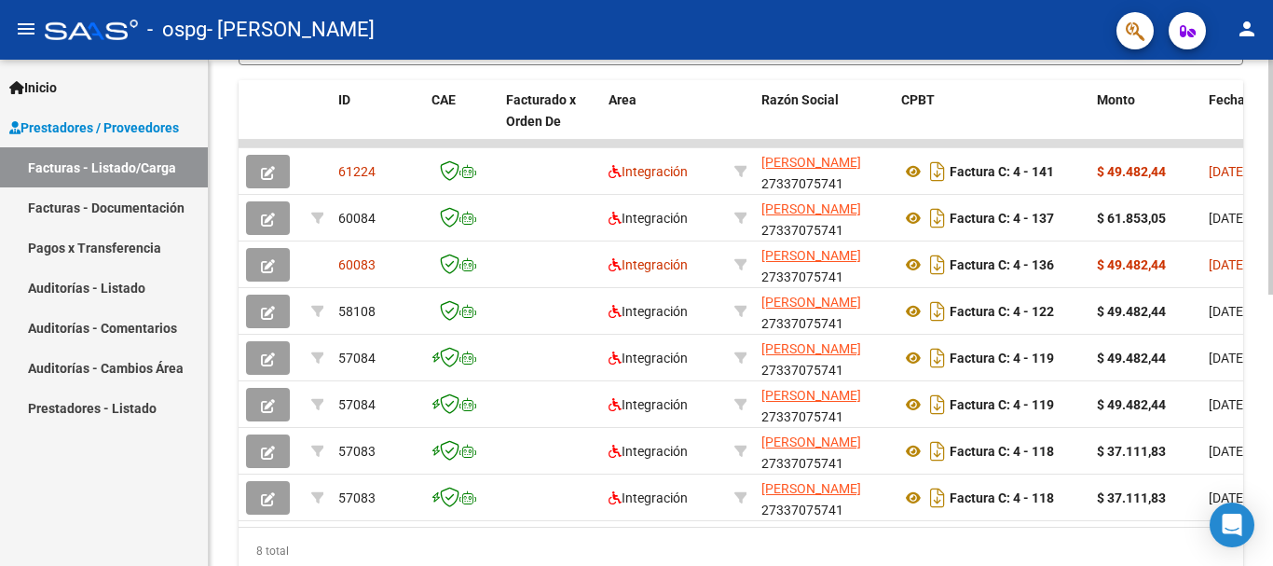
click at [1272, 350] on div at bounding box center [1271, 415] width 5 height 235
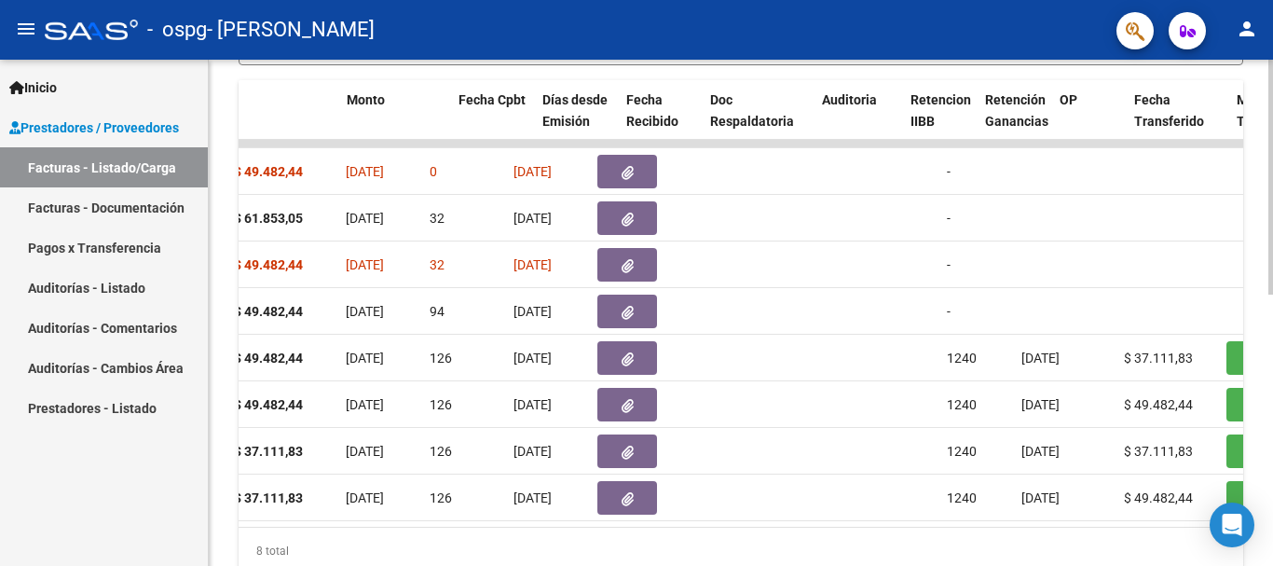
scroll to position [0, 0]
